Goal: Book appointment/travel/reservation

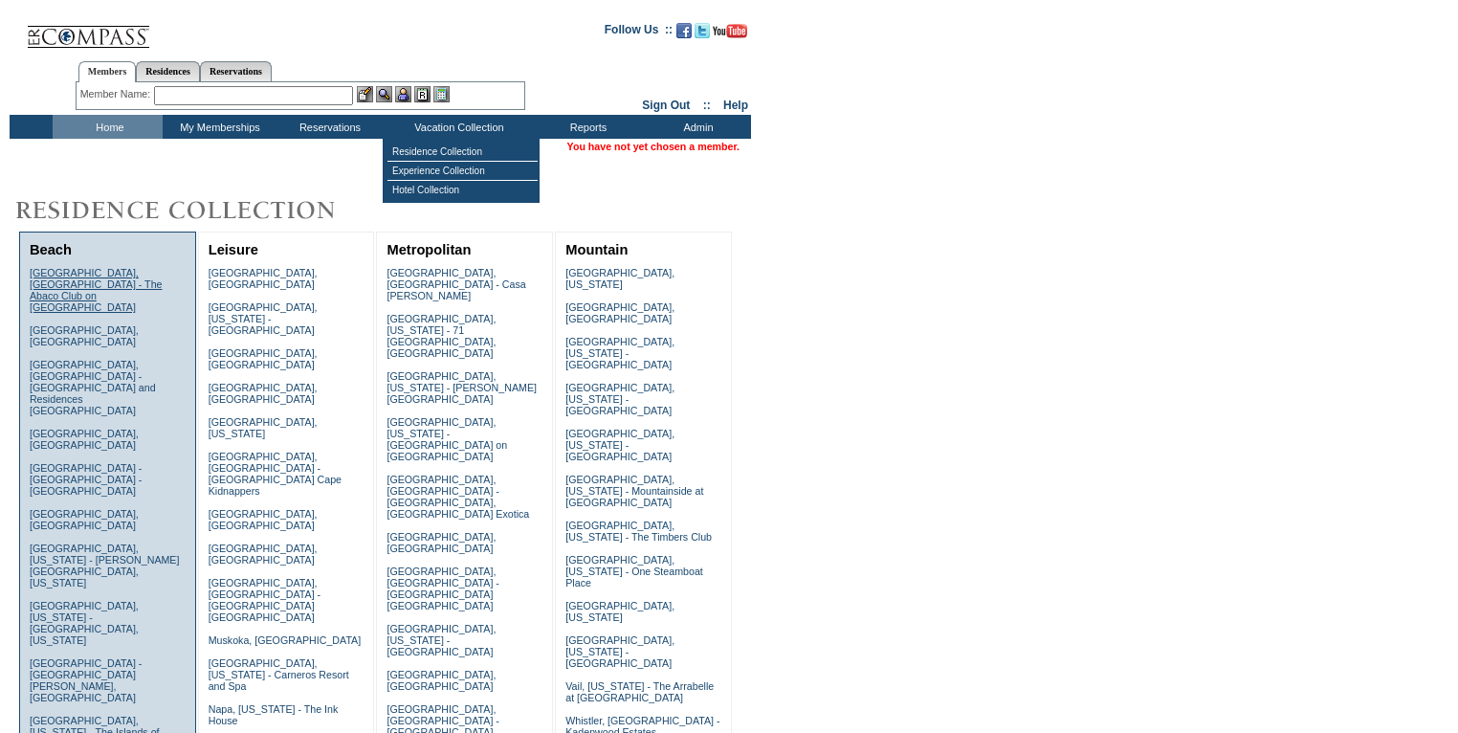
click at [124, 278] on link "[GEOGRAPHIC_DATA], [GEOGRAPHIC_DATA] - The Abaco Club on [GEOGRAPHIC_DATA]" at bounding box center [96, 290] width 133 height 46
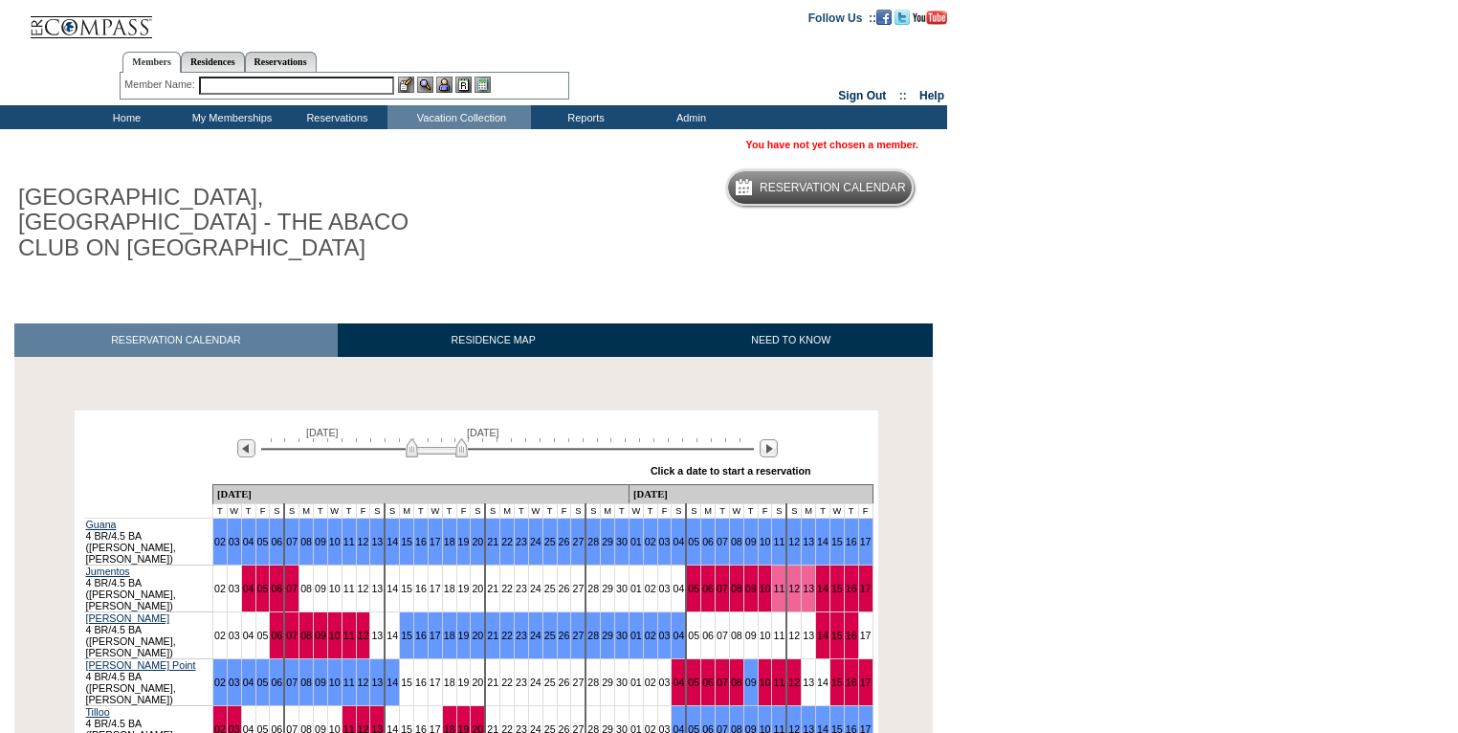
click at [768, 438] on div at bounding box center [769, 448] width 22 height 21
click at [769, 439] on img at bounding box center [769, 448] width 18 height 18
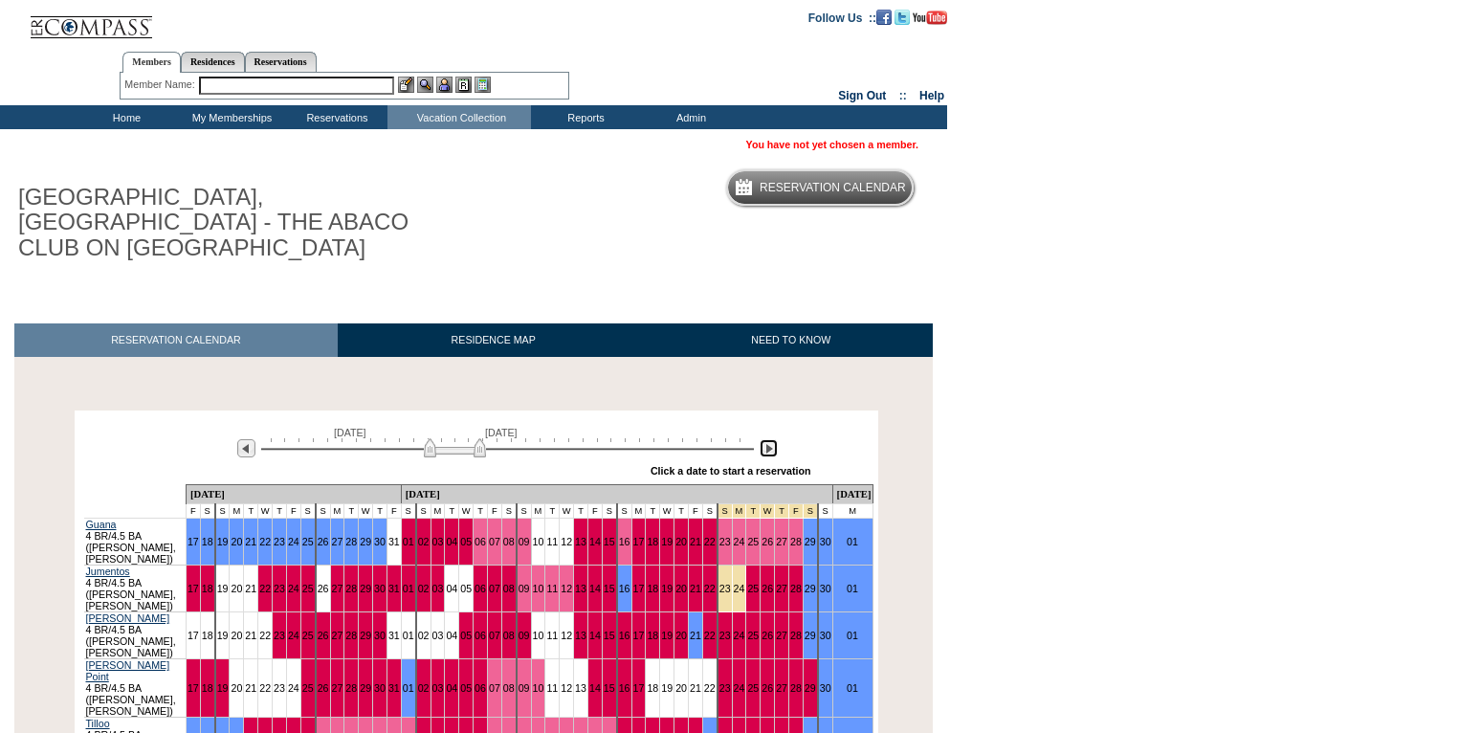
click at [769, 439] on img at bounding box center [769, 448] width 18 height 18
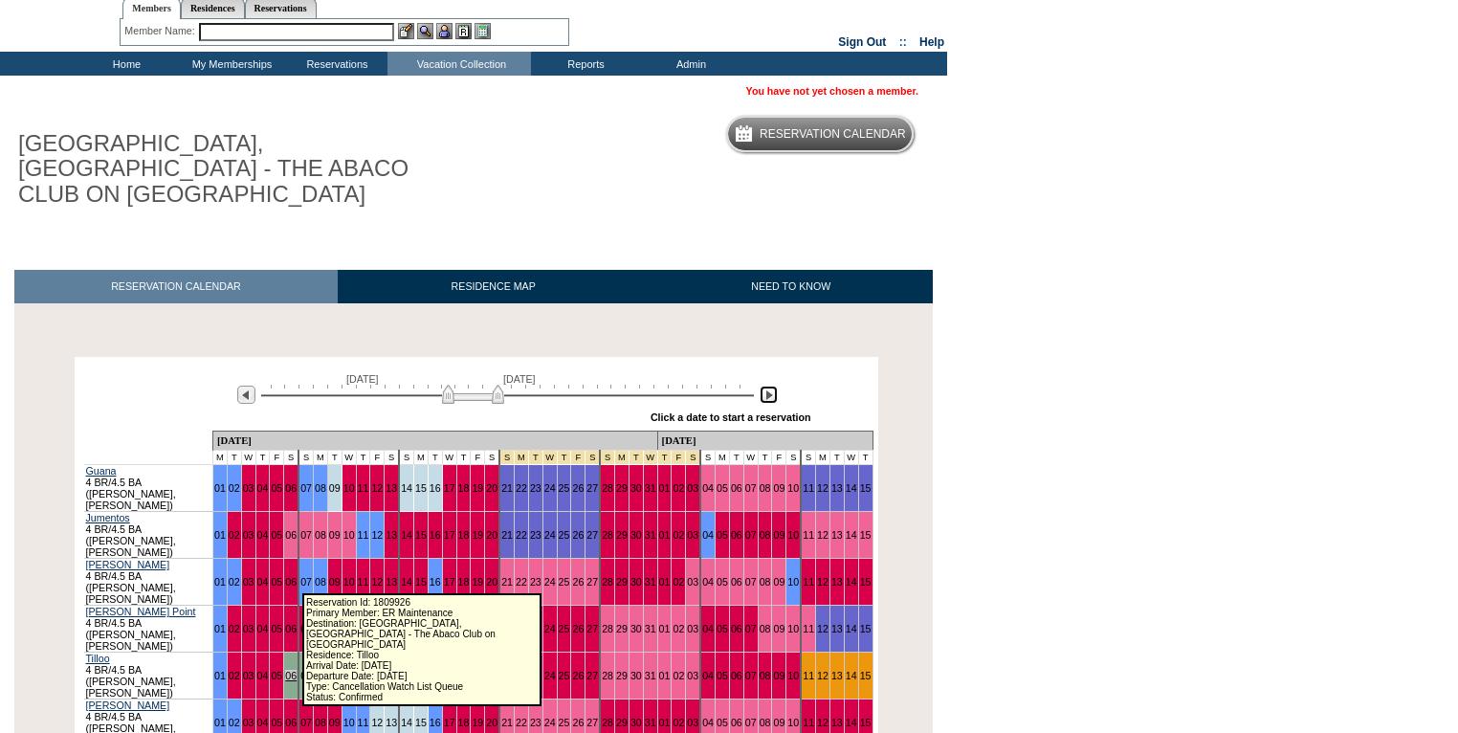
scroll to position [57, 0]
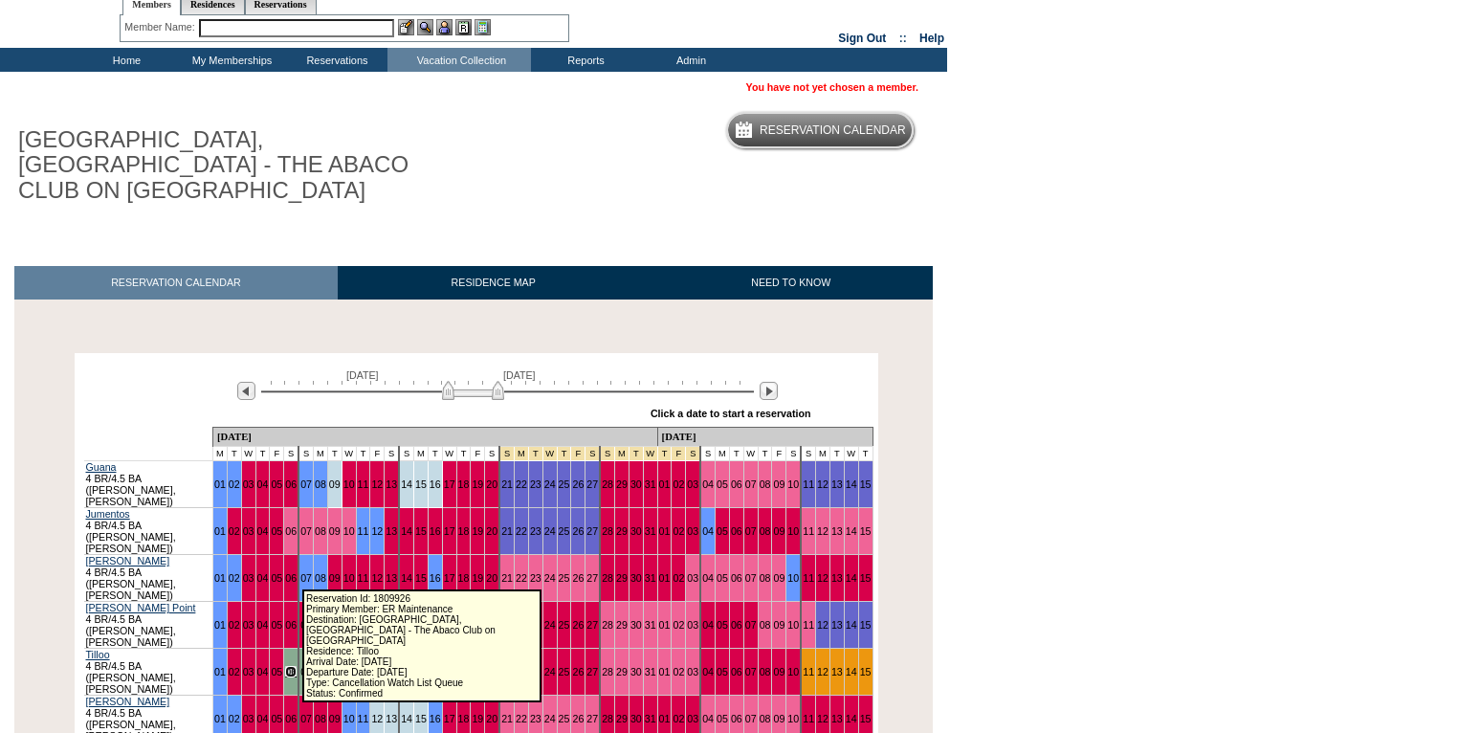
click at [292, 666] on link "06" at bounding box center [290, 671] width 11 height 11
